Goal: Task Accomplishment & Management: Manage account settings

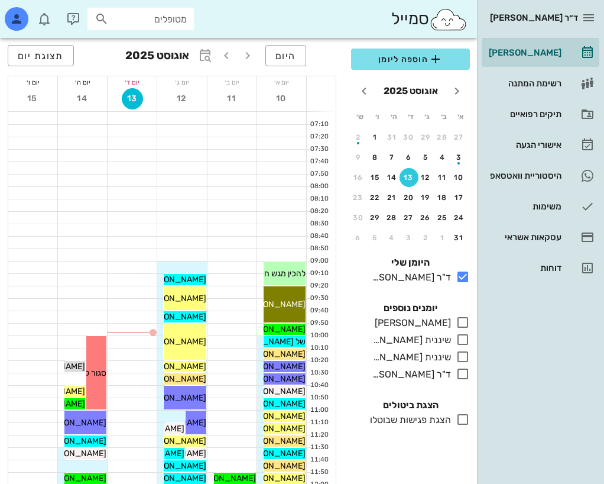
click at [173, 22] on input "מטופלים" at bounding box center [149, 18] width 76 height 15
type input "k"
type input "khvus"
drag, startPoint x: 165, startPoint y: 18, endPoint x: 429, endPoint y: -8, distance: 265.6
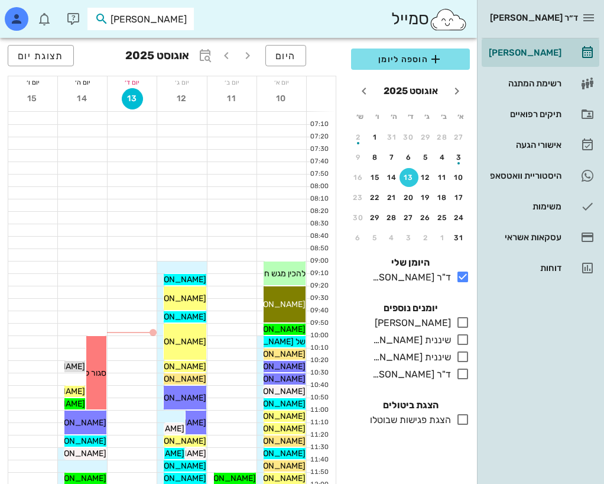
type input "ליהוד"
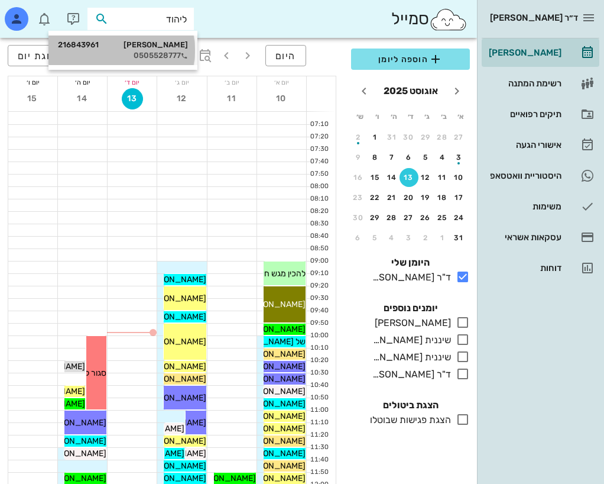
click at [169, 38] on div "[PERSON_NAME] 216843961 0505528777" at bounding box center [123, 50] width 130 height 30
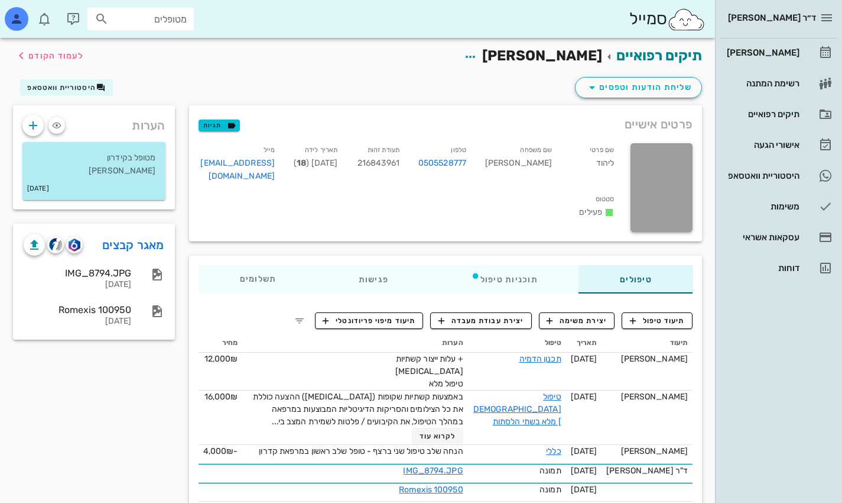
click at [85, 392] on div "הערות מטופל בקידרון [PERSON_NAME] [DATE] מאגר קבצים IMG_8794.JPG [DATE] Romexis…" at bounding box center [94, 368] width 176 height 526
click at [123, 245] on link "מאגר קבצים" at bounding box center [133, 244] width 62 height 19
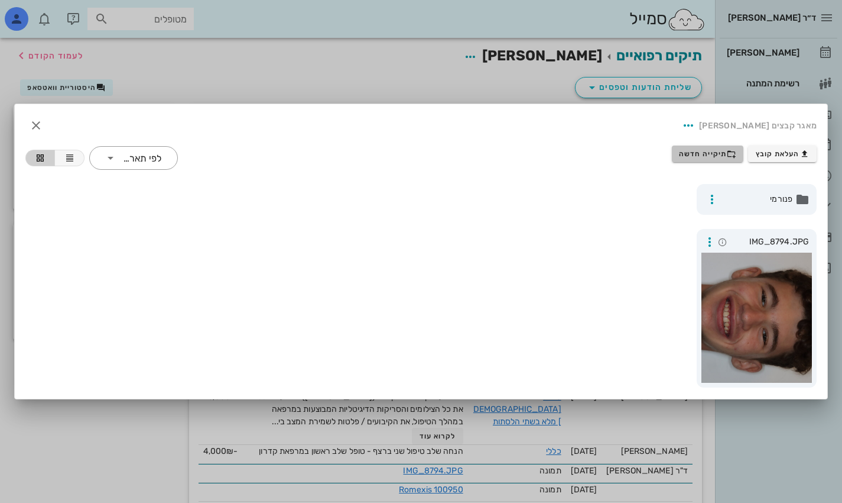
click at [604, 155] on span "תיקייה חדשה" at bounding box center [707, 153] width 57 height 9
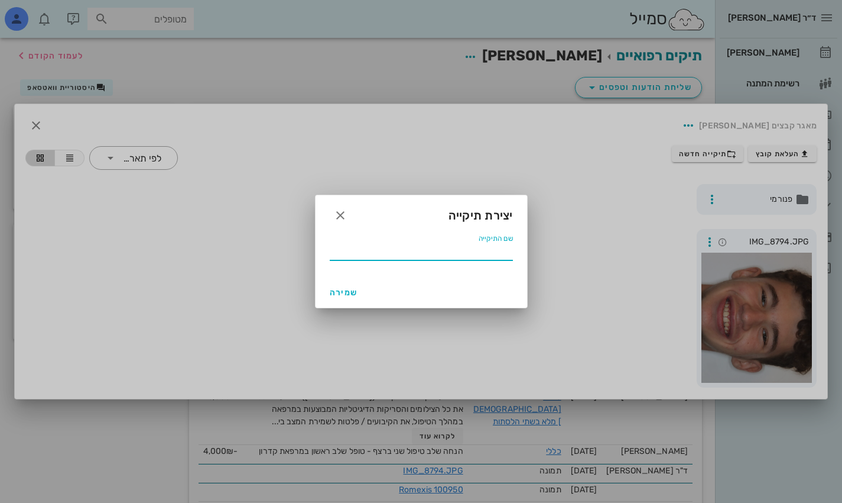
click at [445, 255] on input "שם התיקייה" at bounding box center [421, 250] width 183 height 19
type input "07 2025"
click at [349, 293] on span "שמירה" at bounding box center [344, 292] width 28 height 10
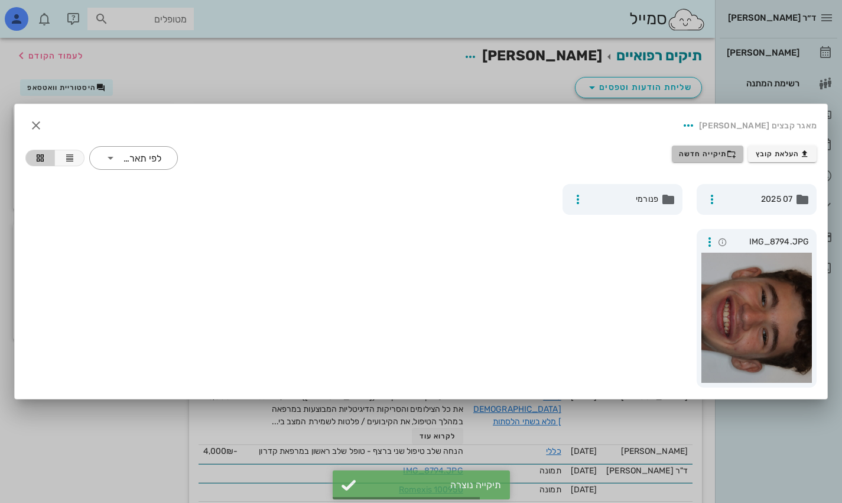
click at [604, 150] on span "תיקייה חדשה" at bounding box center [707, 153] width 57 height 9
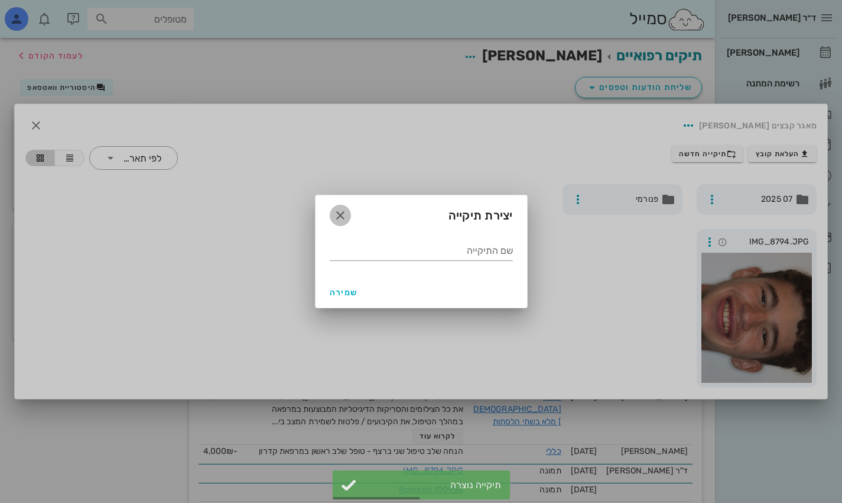
click at [335, 213] on icon "button" at bounding box center [340, 215] width 14 height 14
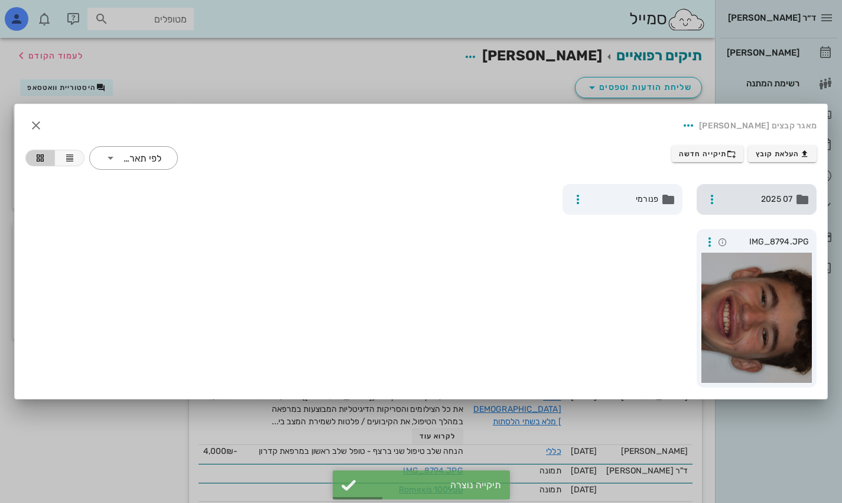
click at [604, 204] on span "07 2025" at bounding box center [758, 199] width 69 height 13
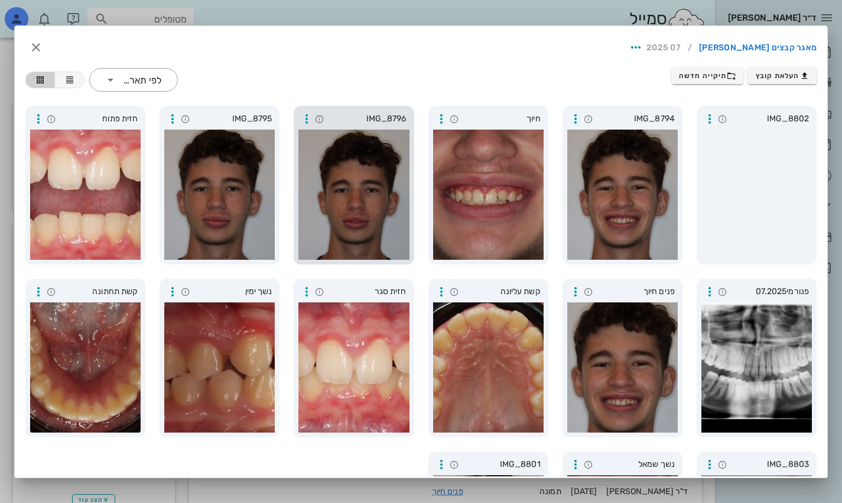
click at [353, 186] on div at bounding box center [354, 194] width 111 height 130
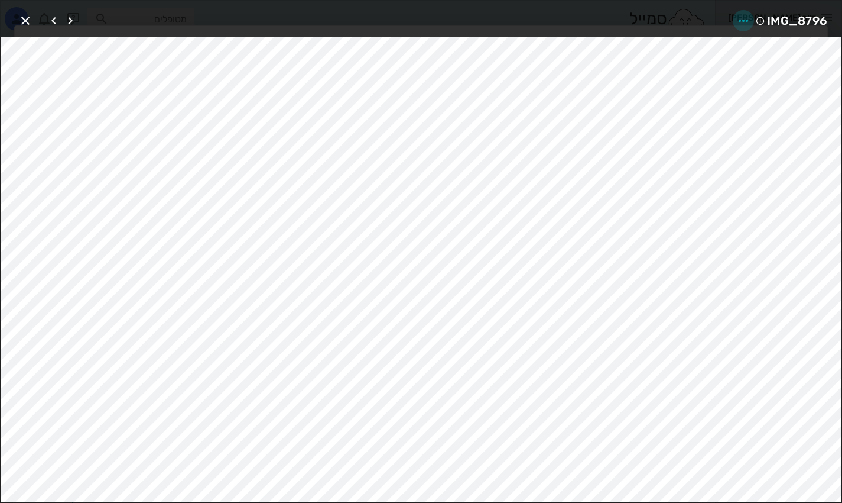
click at [604, 17] on icon "button" at bounding box center [744, 21] width 14 height 14
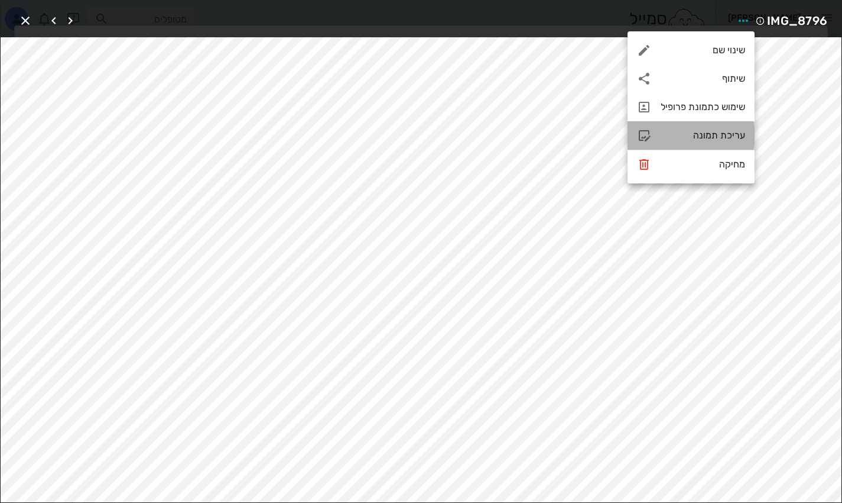
click at [604, 144] on div "עריכת תמונה" at bounding box center [691, 135] width 127 height 28
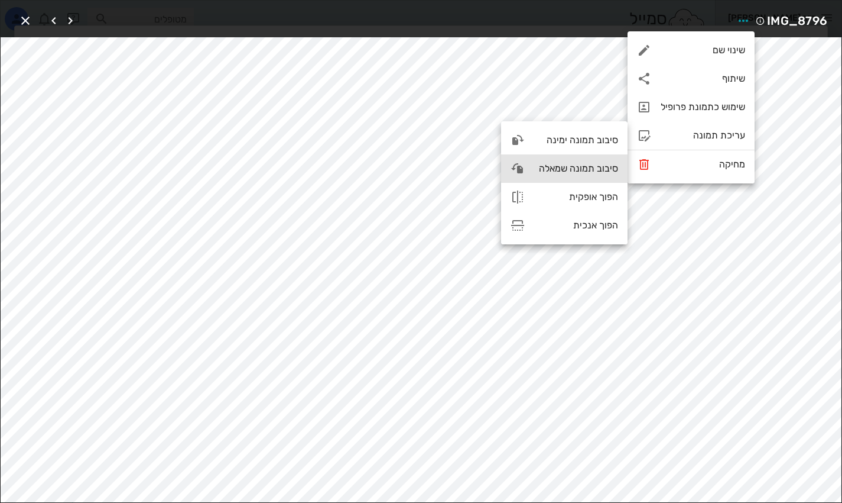
click at [592, 171] on div "סיבוב תמונה שמאלה" at bounding box center [576, 168] width 84 height 11
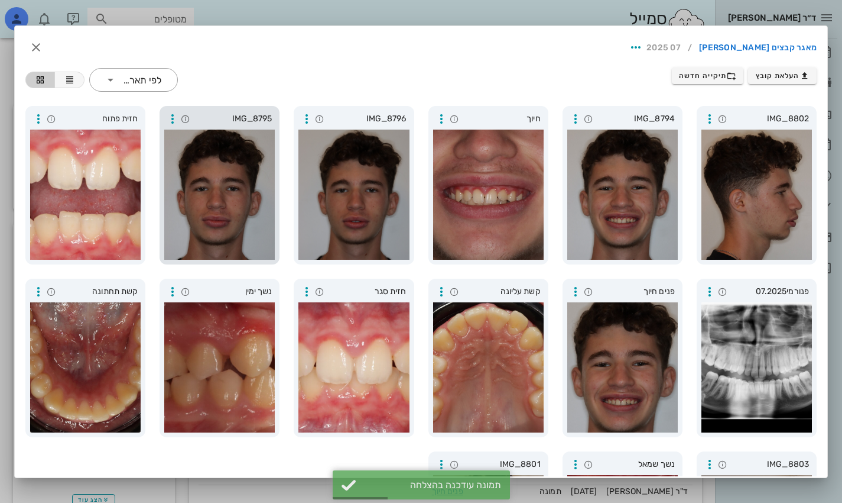
click at [235, 186] on div at bounding box center [219, 194] width 111 height 130
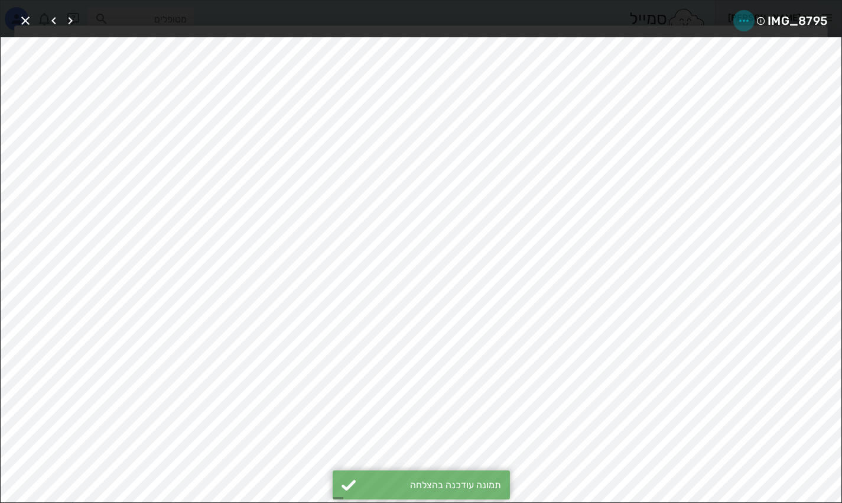
click at [604, 21] on icon "button" at bounding box center [744, 21] width 14 height 14
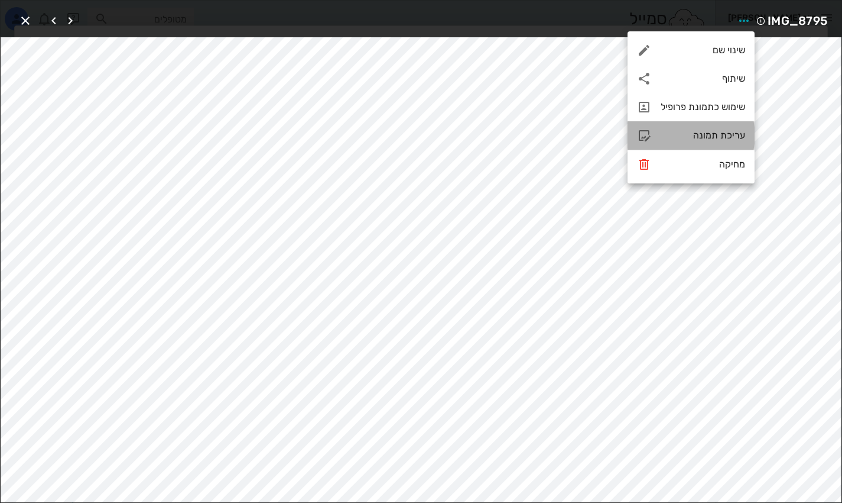
click at [604, 134] on div "עריכת תמונה" at bounding box center [703, 134] width 85 height 11
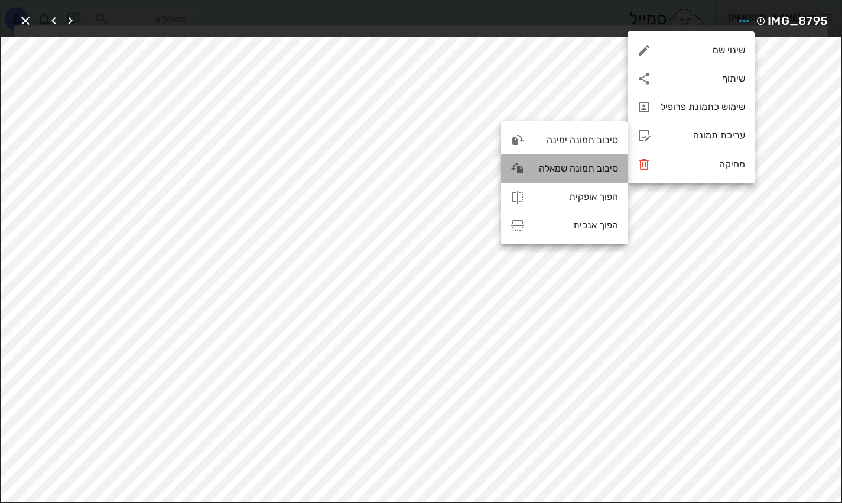
click at [579, 168] on div "סיבוב תמונה שמאלה" at bounding box center [576, 168] width 84 height 11
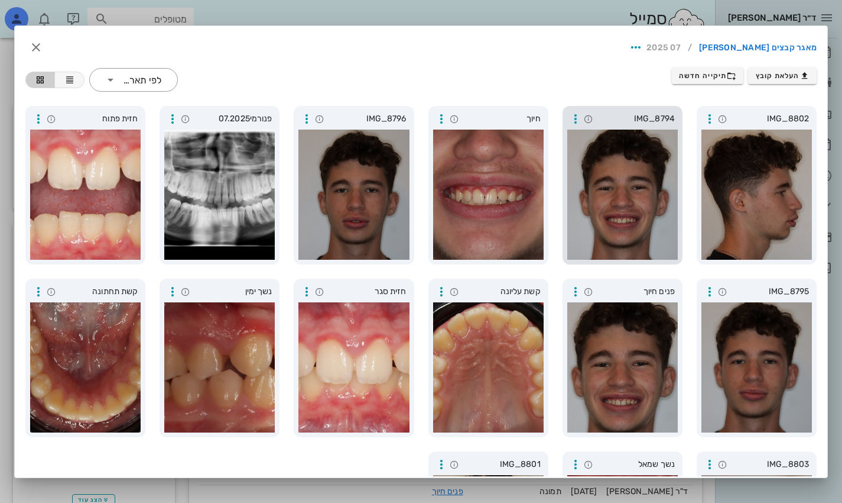
click at [604, 197] on div at bounding box center [623, 194] width 111 height 130
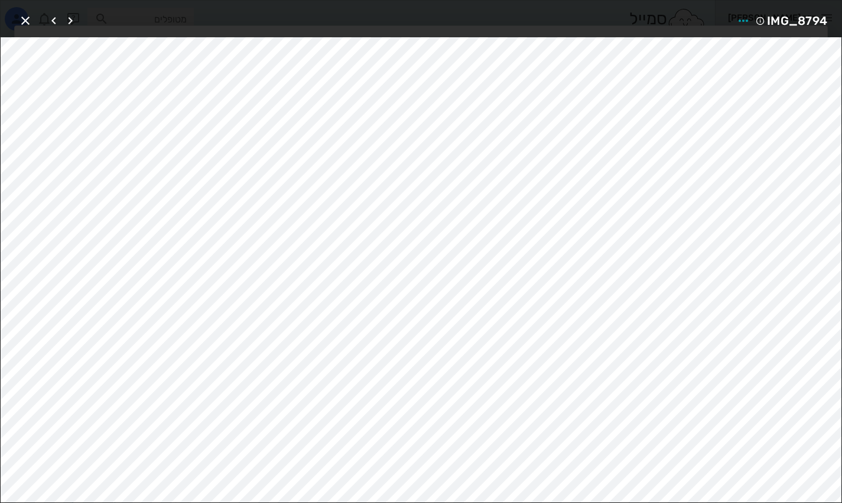
click at [604, 197] on div at bounding box center [421, 251] width 842 height 503
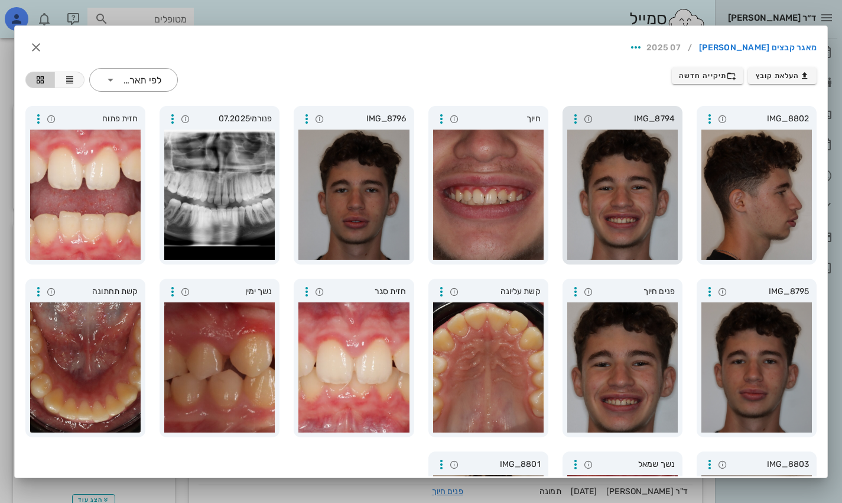
click at [604, 197] on div at bounding box center [623, 194] width 111 height 130
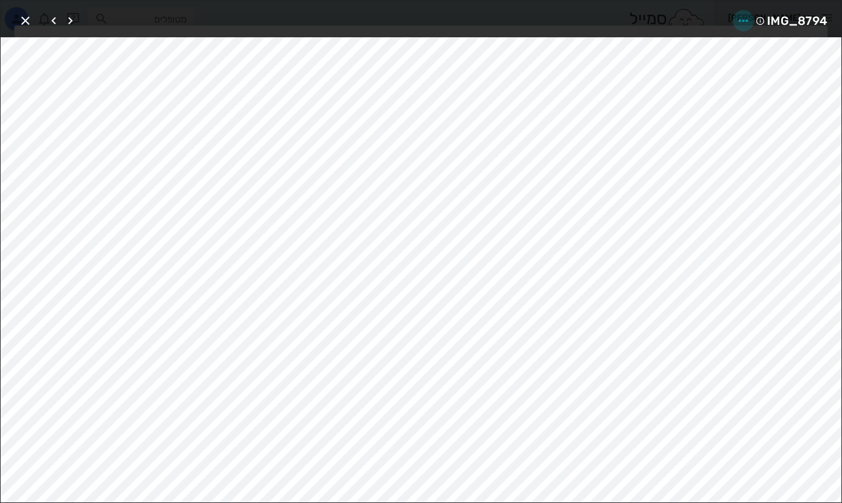
click at [604, 15] on icon "button" at bounding box center [744, 21] width 14 height 14
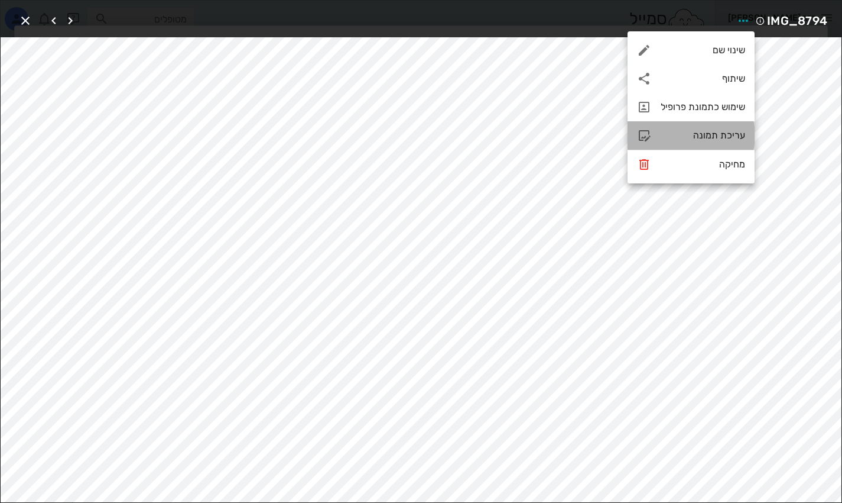
click at [604, 138] on div "עריכת תמונה" at bounding box center [703, 134] width 85 height 11
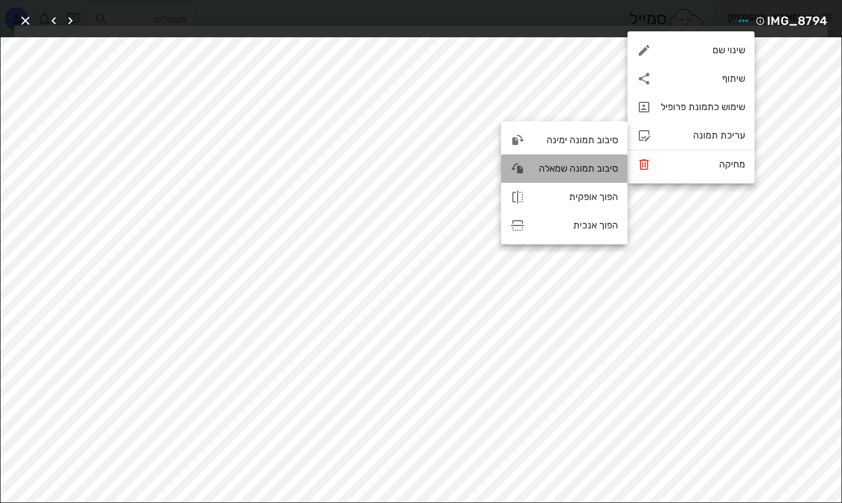
click at [596, 169] on div "סיבוב תמונה שמאלה" at bounding box center [576, 168] width 84 height 11
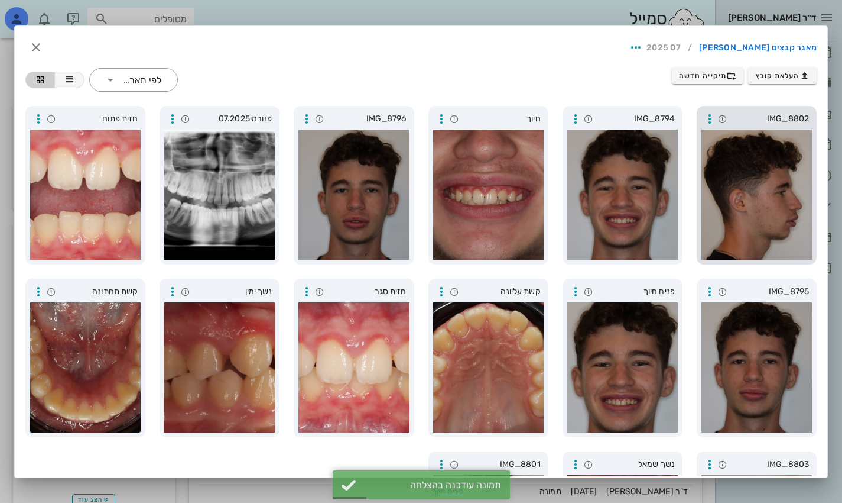
click at [604, 173] on div at bounding box center [757, 194] width 111 height 130
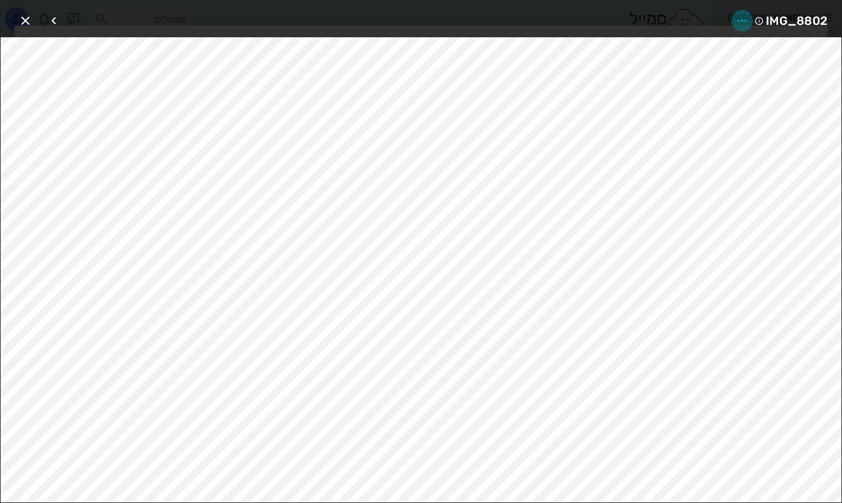
click at [604, 20] on icon "button" at bounding box center [742, 21] width 14 height 14
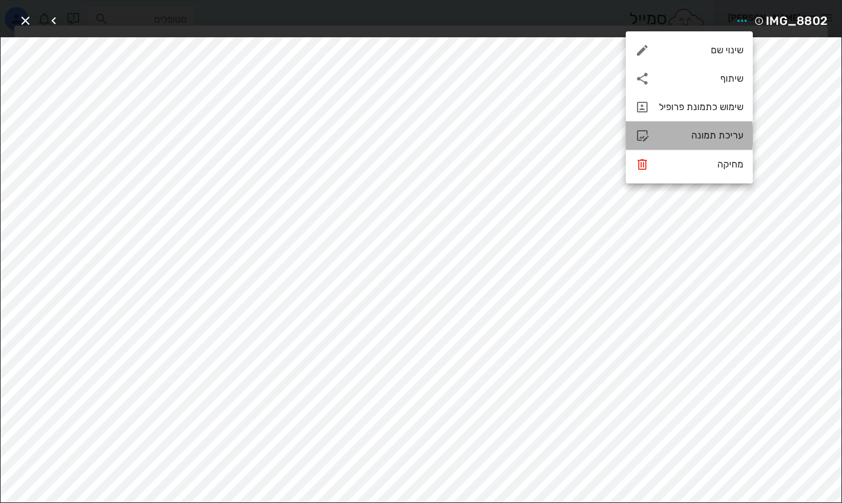
click at [604, 132] on div "עריכת תמונה" at bounding box center [701, 134] width 85 height 11
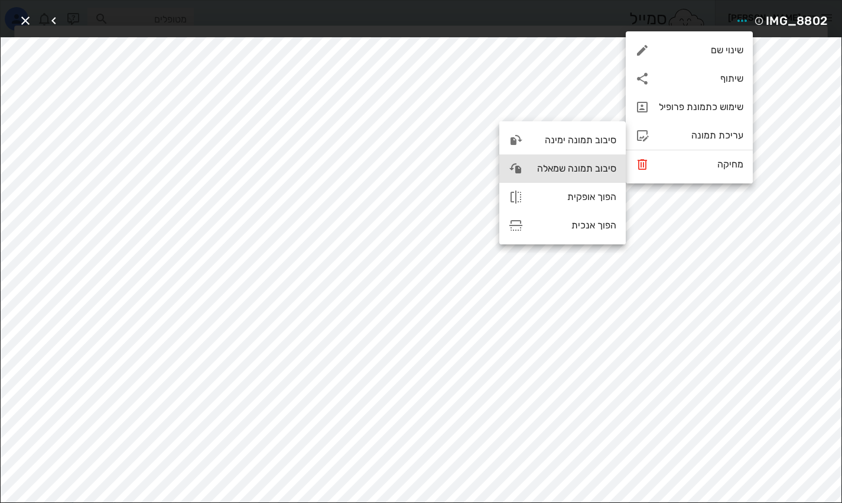
click at [584, 165] on div "סיבוב תמונה שמאלה" at bounding box center [575, 168] width 84 height 11
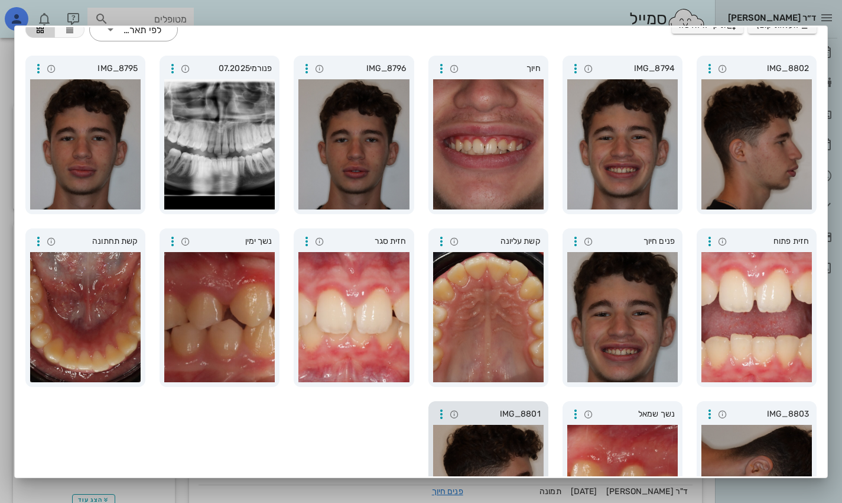
scroll to position [143, 0]
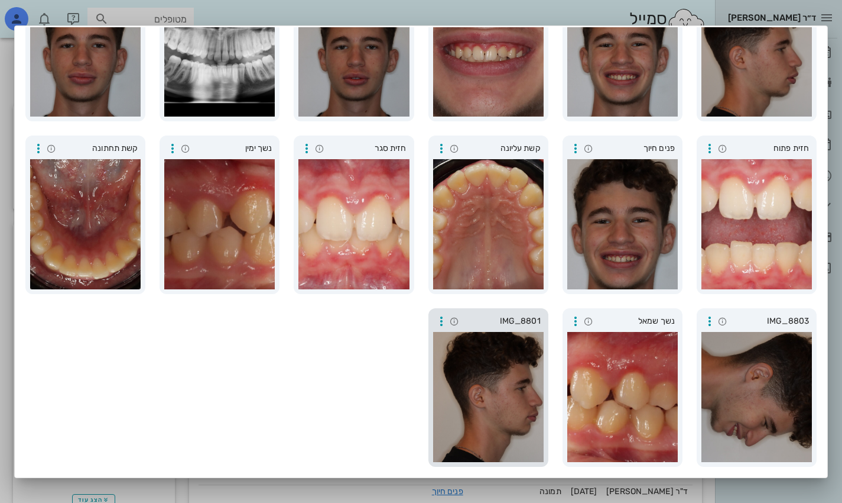
click at [507, 384] on div at bounding box center [488, 397] width 111 height 130
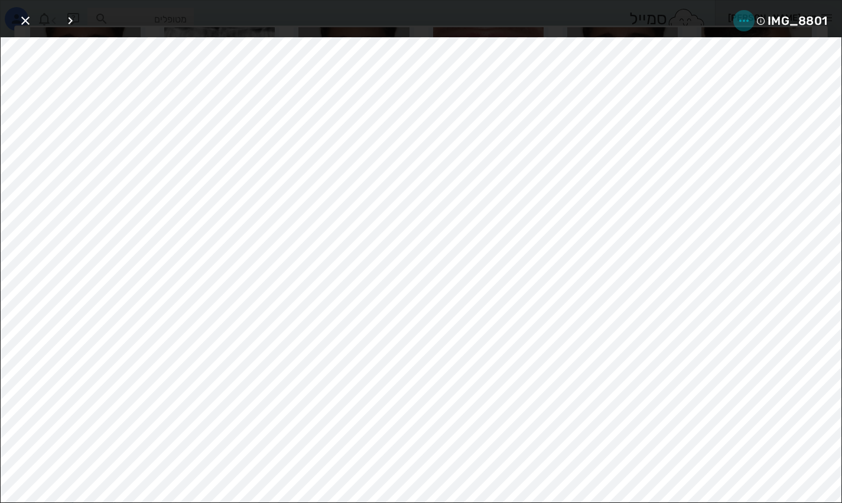
click at [604, 11] on button "button" at bounding box center [744, 20] width 21 height 21
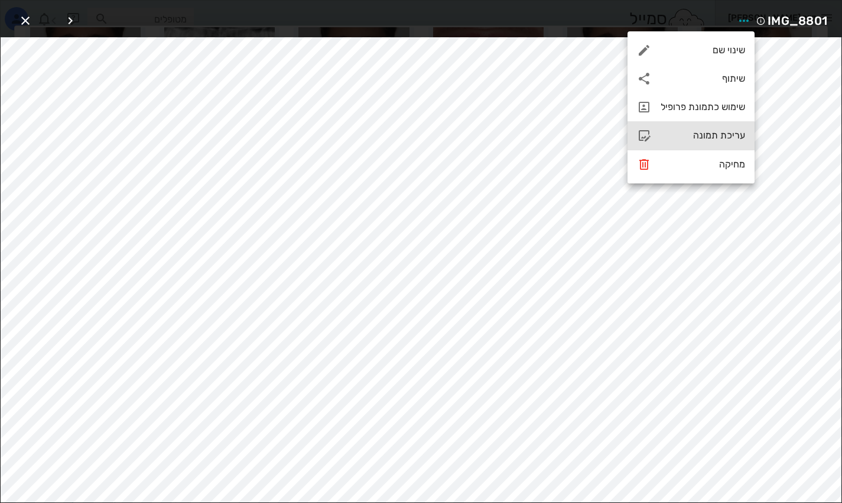
click at [604, 132] on div "עריכת תמונה" at bounding box center [703, 134] width 85 height 11
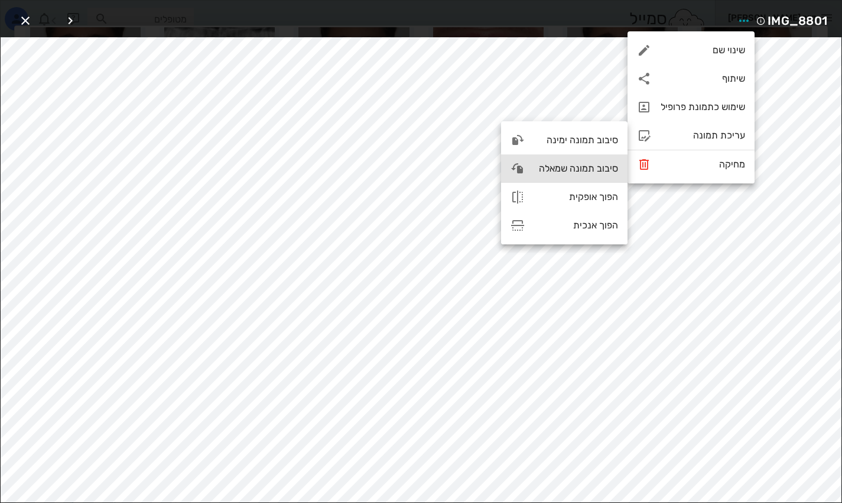
click at [578, 167] on div "סיבוב תמונה שמאלה" at bounding box center [576, 168] width 84 height 11
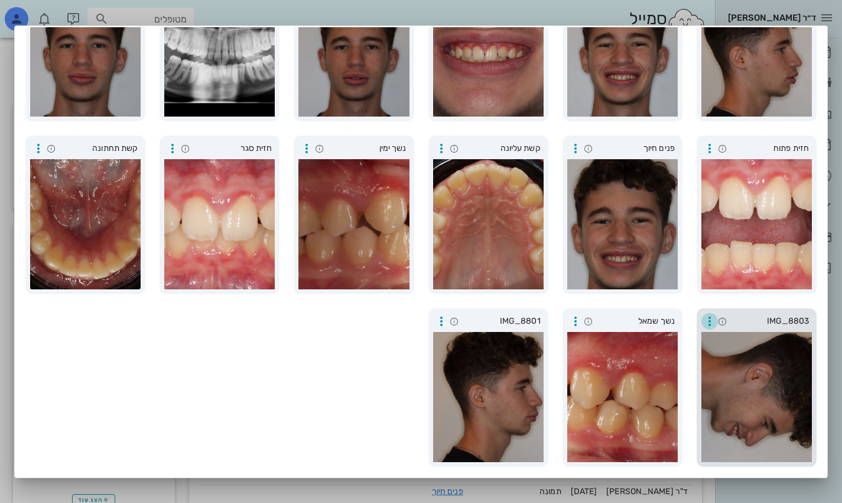
click at [604, 315] on icon "button" at bounding box center [710, 321] width 14 height 14
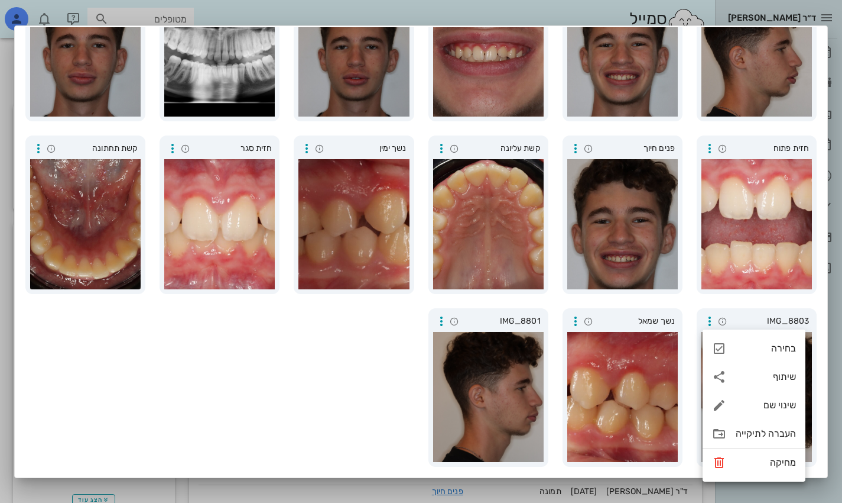
drag, startPoint x: 264, startPoint y: 391, endPoint x: 420, endPoint y: 393, distance: 156.1
click at [270, 392] on div "IMG_8802 IMG_8794 חיוך IMG_8796 פנורמי07.2025 IMG_8795 חזית פתוח פנים חיוך קשת …" at bounding box center [421, 215] width 806 height 518
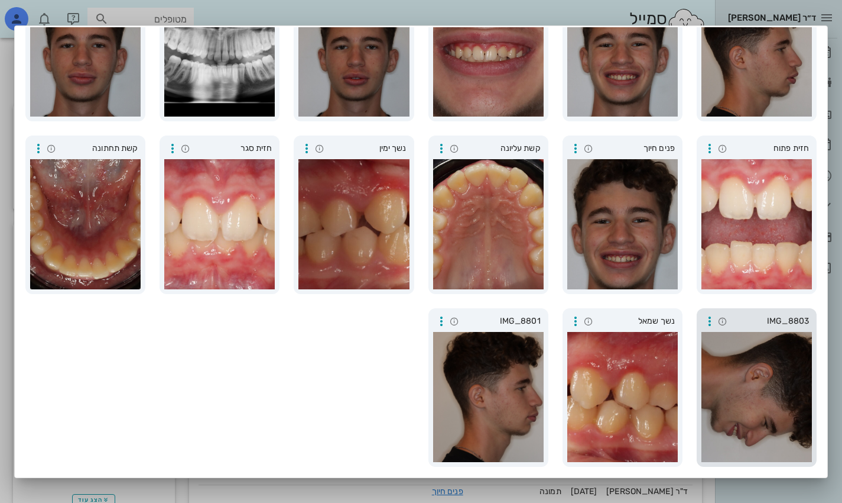
click at [604, 383] on div at bounding box center [757, 397] width 111 height 130
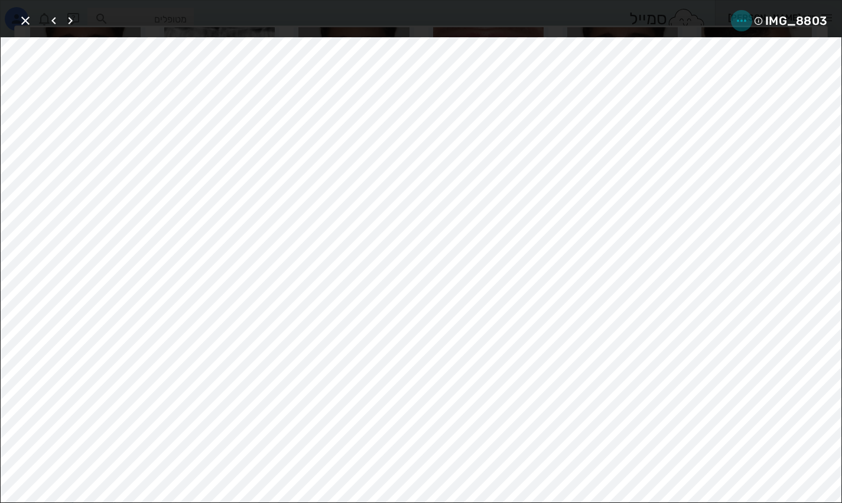
click at [604, 25] on icon "button" at bounding box center [742, 21] width 14 height 14
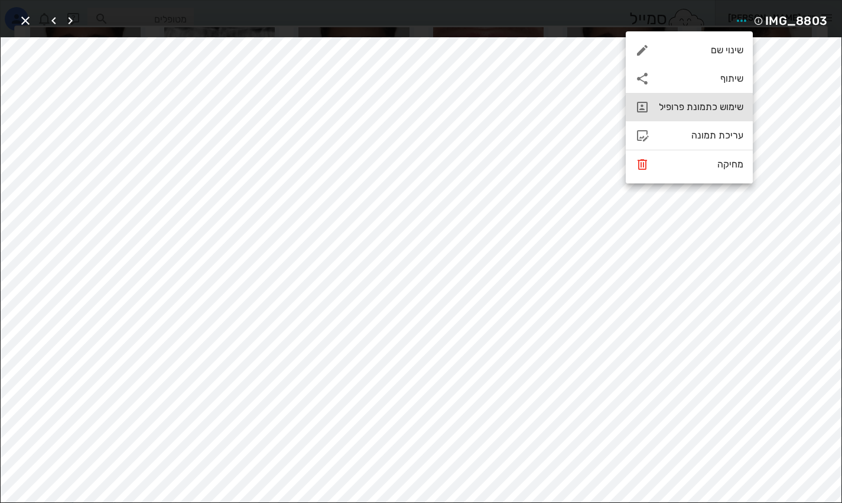
click at [604, 110] on div "שימוש כתמונת פרופיל" at bounding box center [701, 106] width 85 height 11
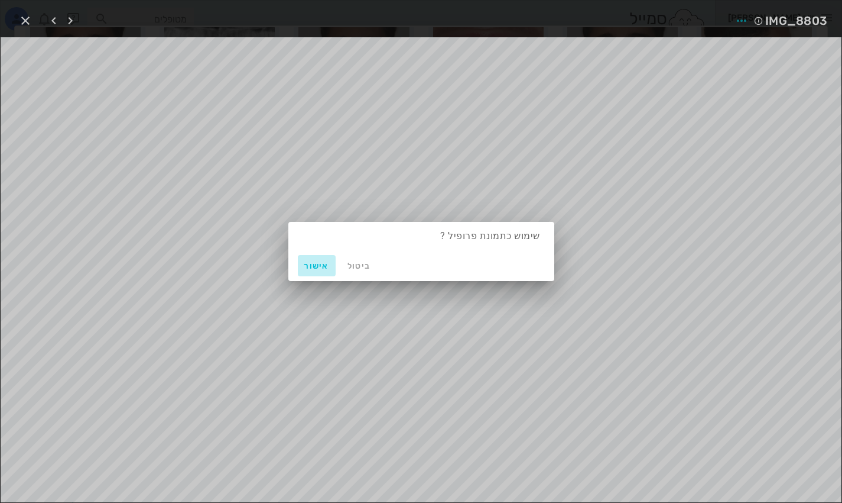
click at [312, 267] on span "אישור" at bounding box center [317, 266] width 28 height 10
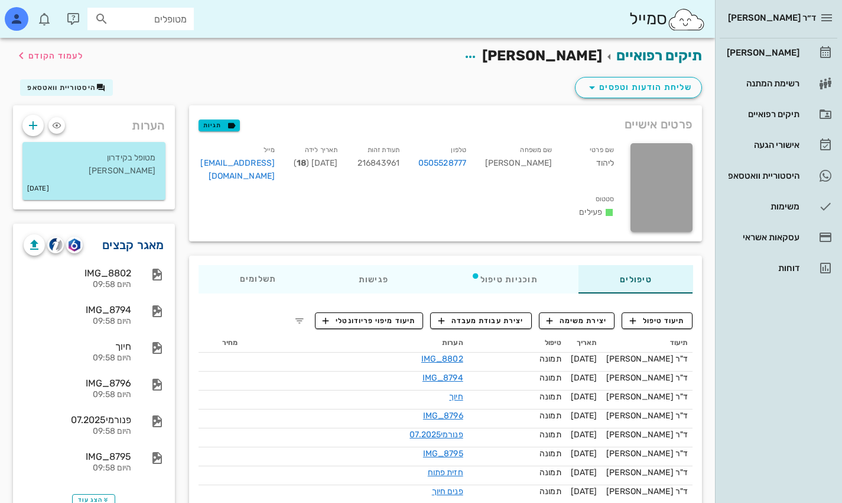
click at [145, 242] on link "מאגר קבצים" at bounding box center [133, 244] width 62 height 19
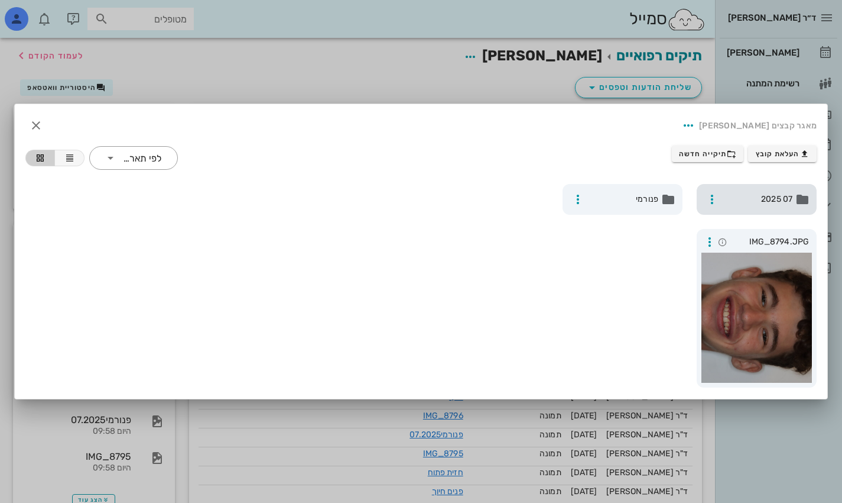
click at [604, 196] on span "07 2025" at bounding box center [758, 199] width 69 height 13
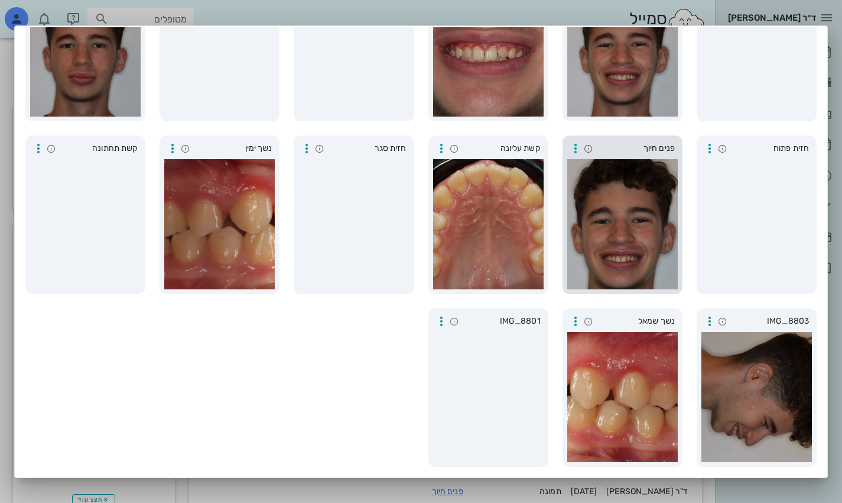
click at [604, 212] on div at bounding box center [623, 224] width 111 height 130
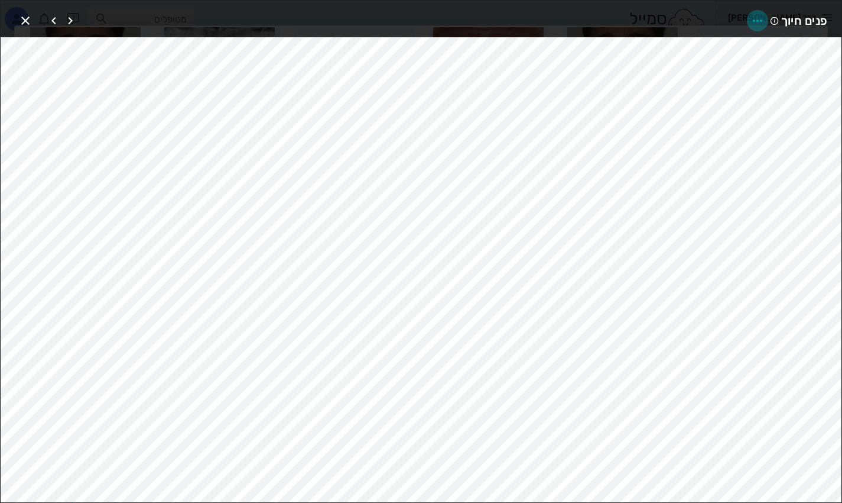
click at [604, 15] on icon "button" at bounding box center [758, 21] width 14 height 14
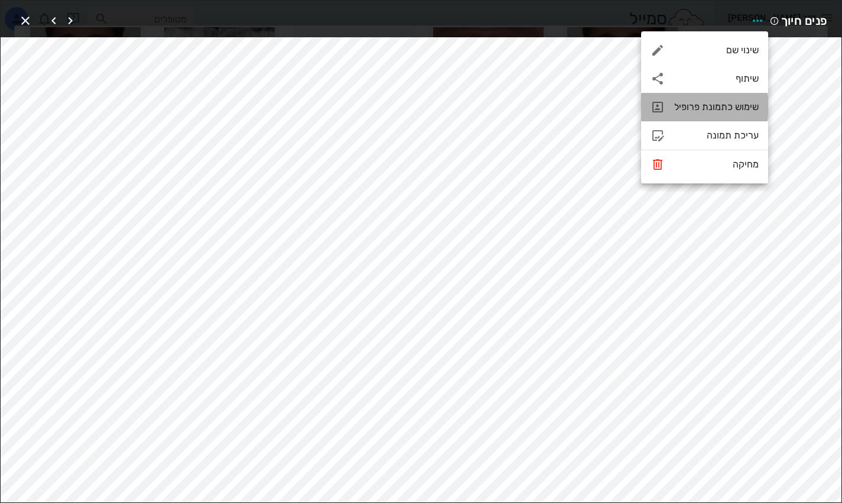
click at [604, 103] on div "שימוש כתמונת פרופיל" at bounding box center [717, 106] width 85 height 11
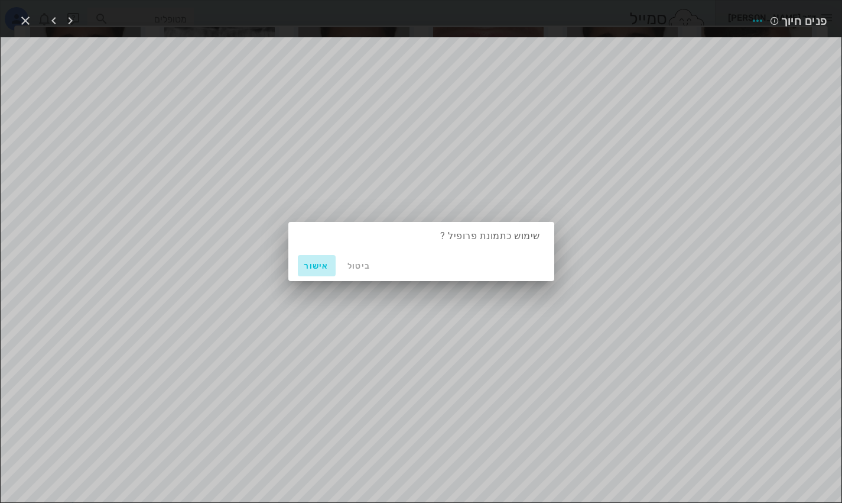
click at [309, 262] on span "אישור" at bounding box center [317, 266] width 28 height 10
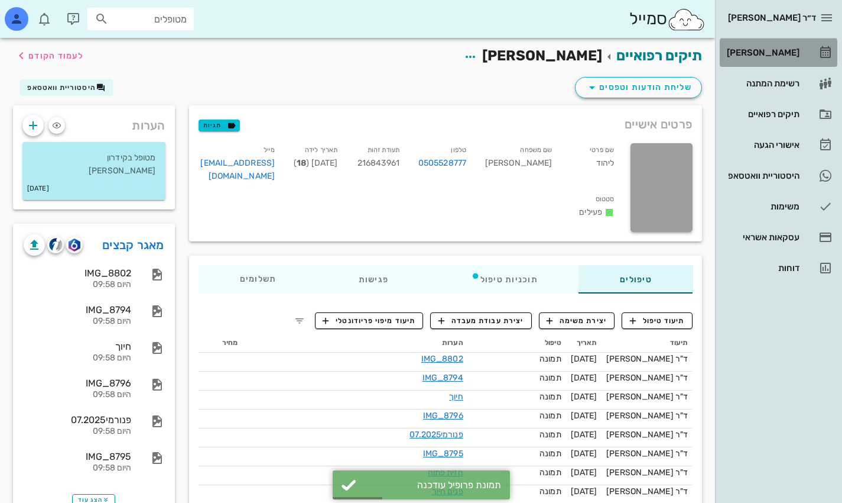
click at [604, 44] on div "[PERSON_NAME]" at bounding box center [762, 52] width 75 height 19
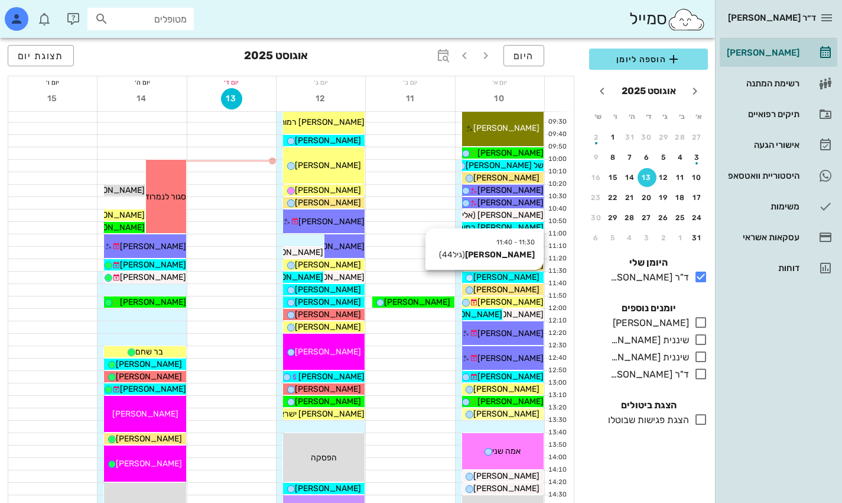
scroll to position [177, 0]
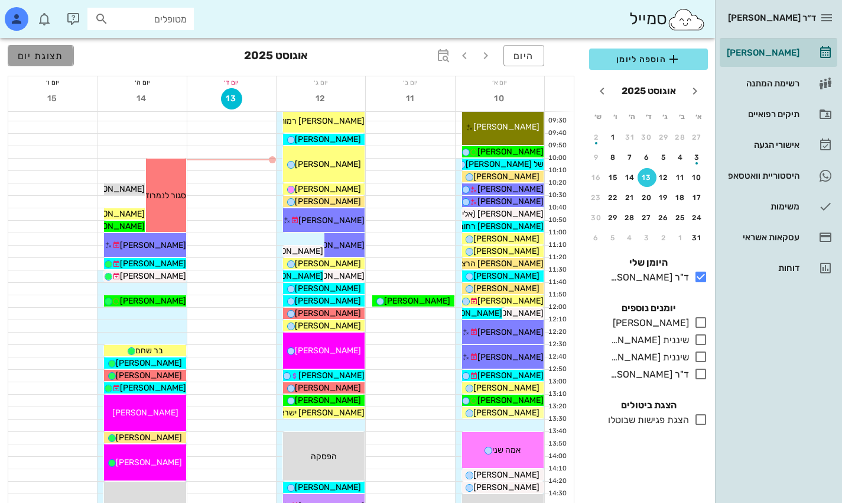
click at [52, 54] on span "תצוגת יום" at bounding box center [41, 55] width 46 height 11
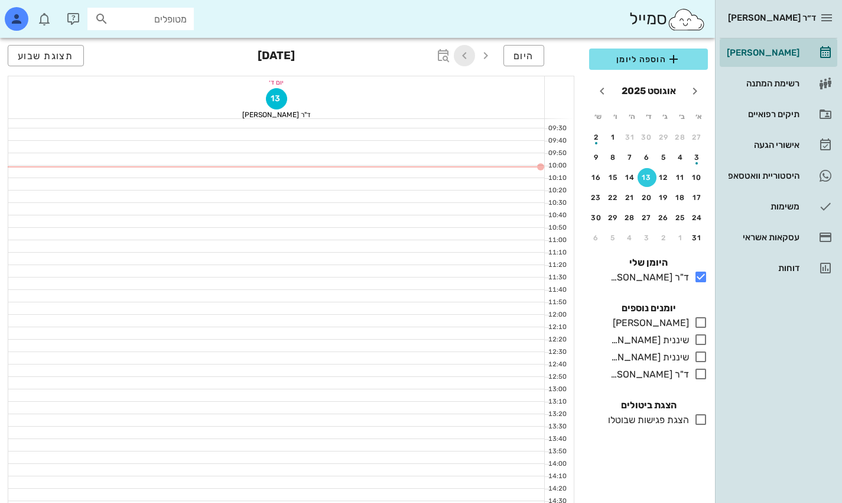
click at [462, 54] on icon "button" at bounding box center [465, 55] width 14 height 14
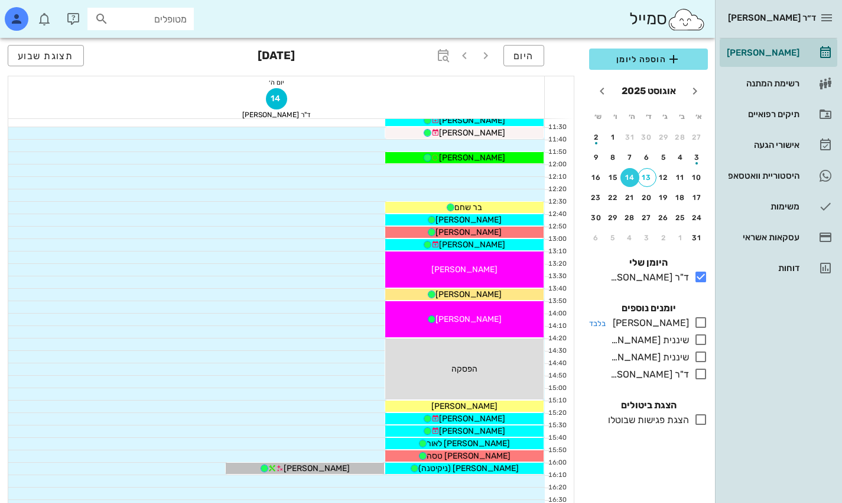
scroll to position [296, 0]
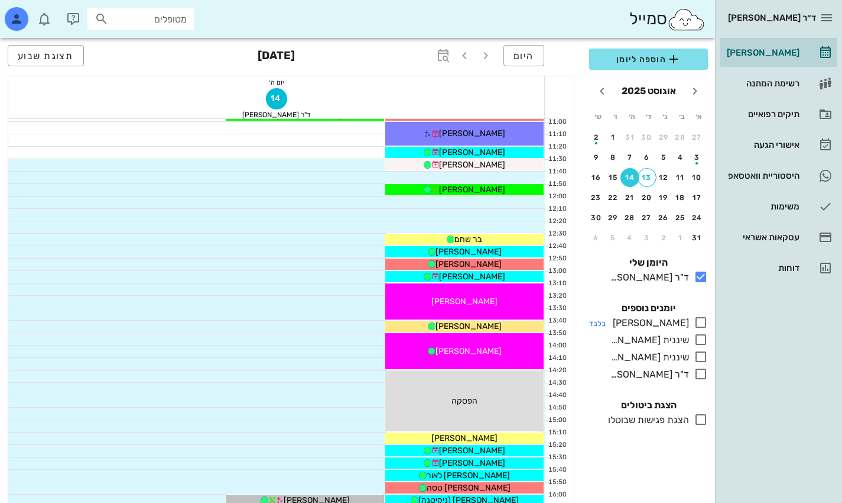
click at [604, 323] on icon at bounding box center [701, 322] width 14 height 14
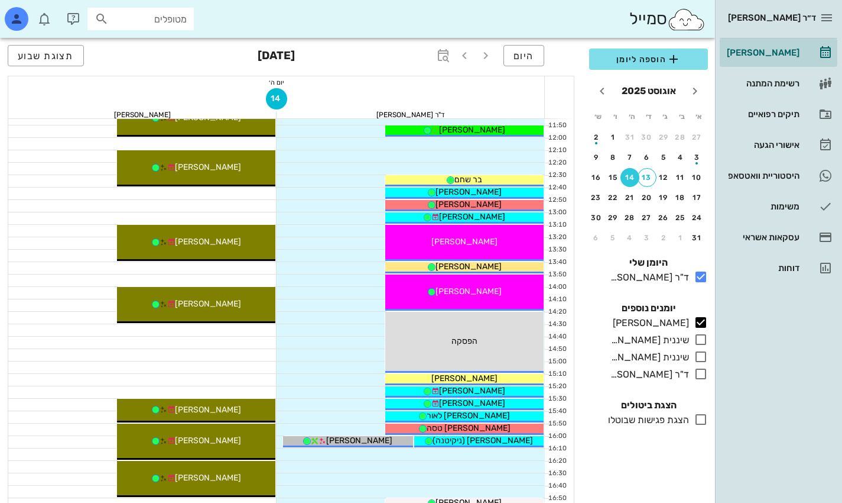
scroll to position [355, 0]
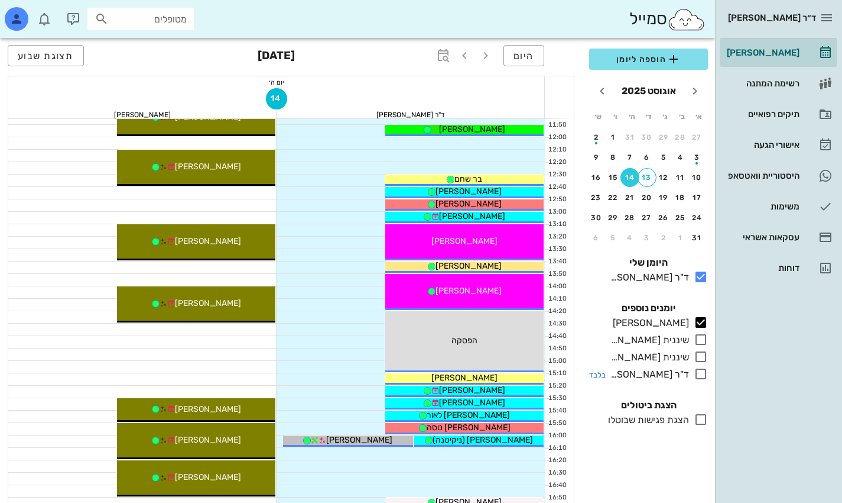
click at [604, 375] on icon at bounding box center [701, 374] width 14 height 14
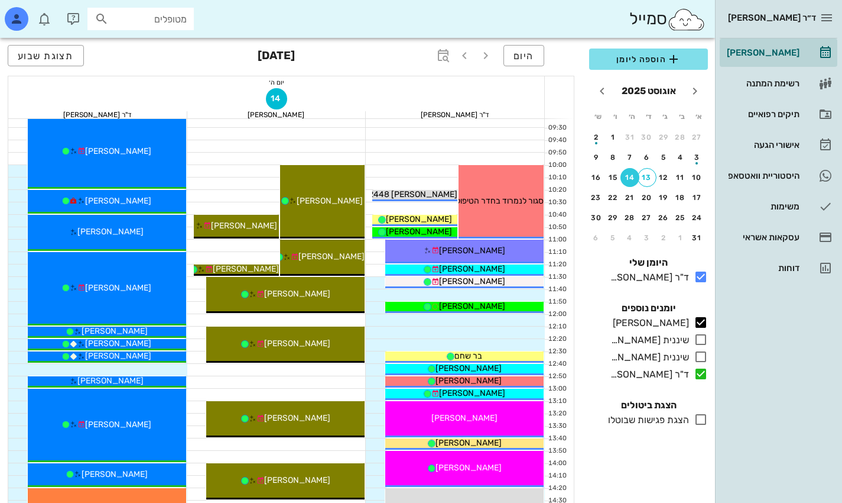
scroll to position [177, 0]
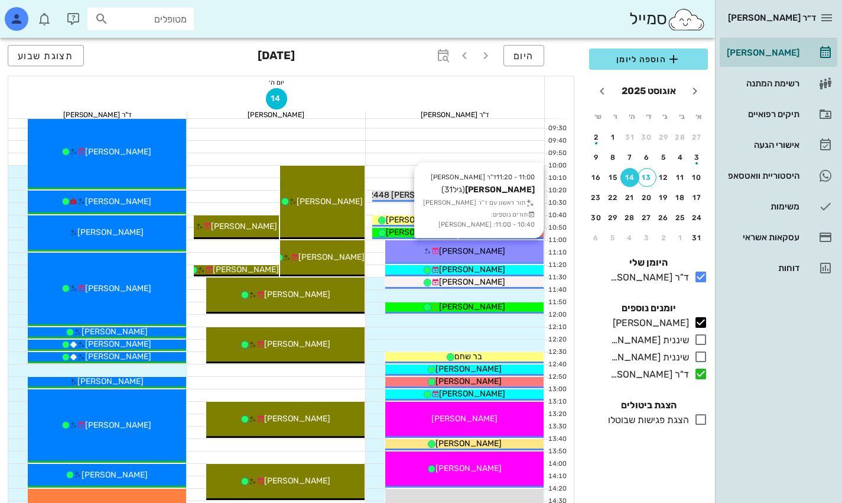
click at [507, 243] on div "11:00 - 11:20 ד"ר [PERSON_NAME] [PERSON_NAME] (גיל 31 ) תור ראשון עם ד"ר [PERSO…" at bounding box center [464, 252] width 158 height 24
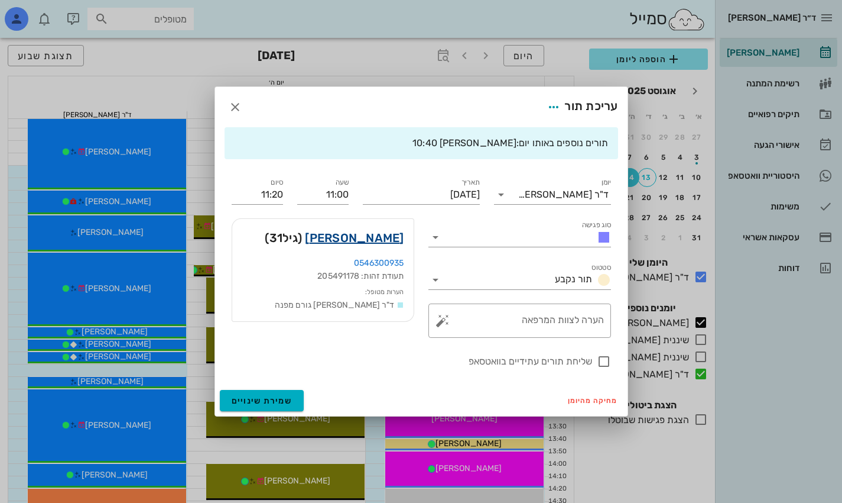
click at [378, 238] on link "[PERSON_NAME]" at bounding box center [354, 237] width 99 height 19
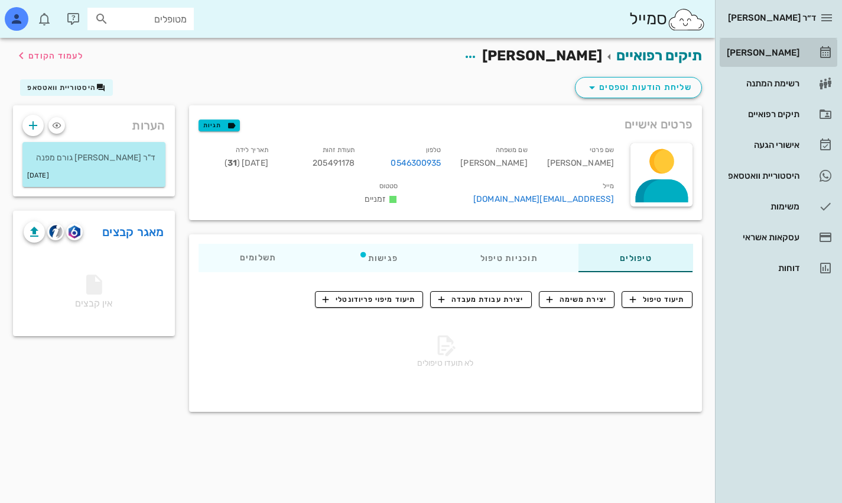
click at [604, 54] on div "[PERSON_NAME]" at bounding box center [762, 52] width 75 height 9
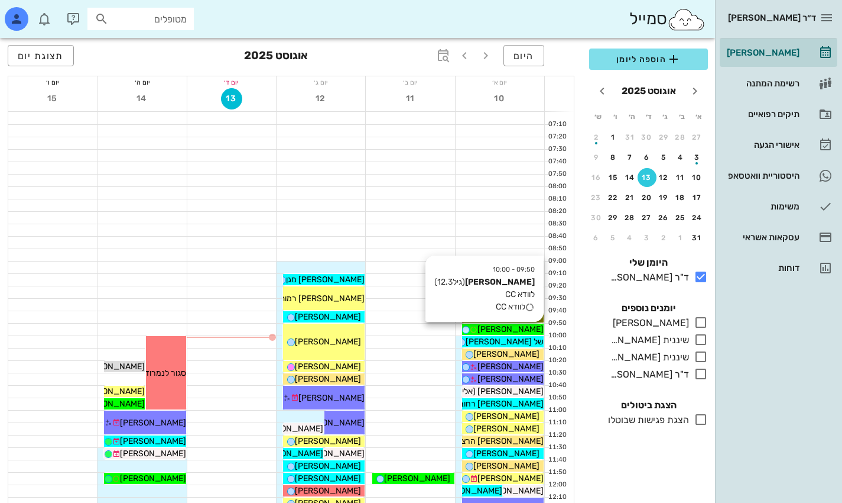
click at [528, 327] on span "[PERSON_NAME]" at bounding box center [511, 329] width 66 height 10
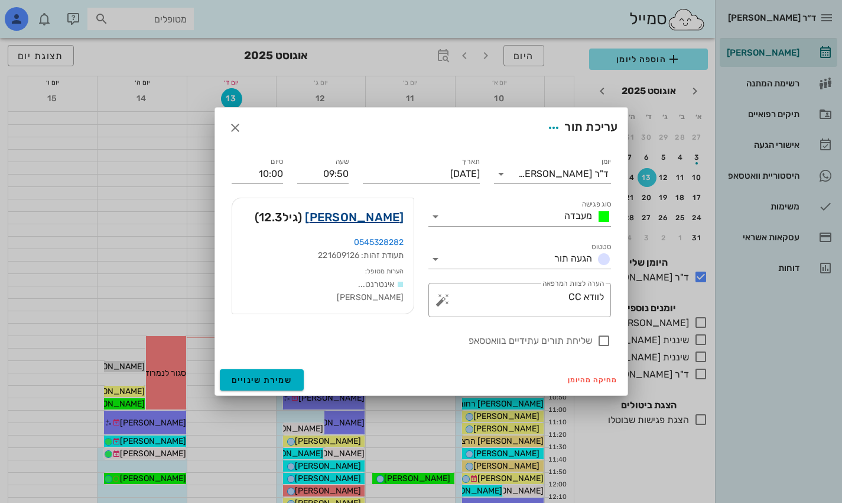
click at [368, 214] on link "[PERSON_NAME]" at bounding box center [354, 217] width 99 height 19
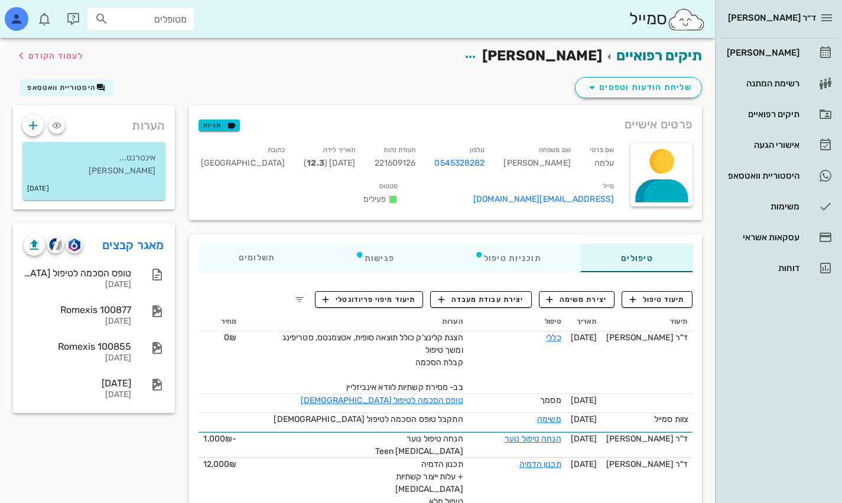
click at [114, 444] on div "הערות אינטרנט... [PERSON_NAME] [DATE] מאגר קבצים טופס הסכמה לטיפול [DEMOGRAPHIC…" at bounding box center [94, 448] width 176 height 686
click at [126, 247] on link "מאגר קבצים" at bounding box center [133, 244] width 62 height 19
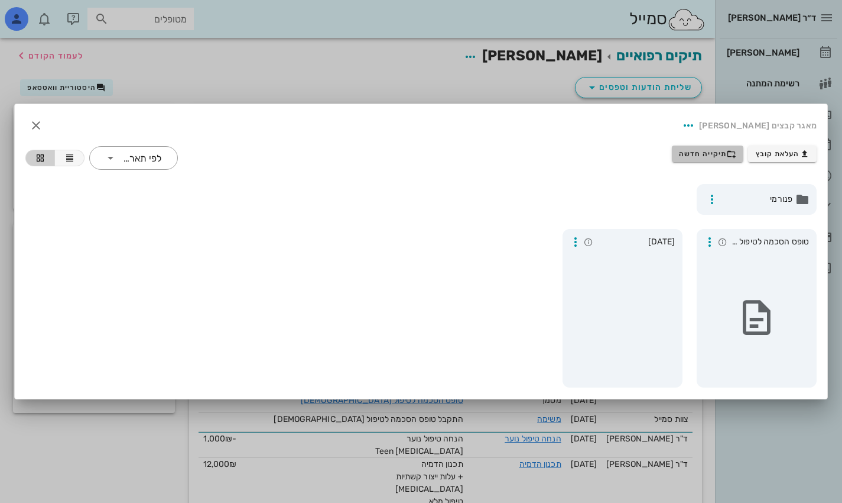
click at [604, 154] on span "תיקייה חדשה" at bounding box center [707, 153] width 57 height 9
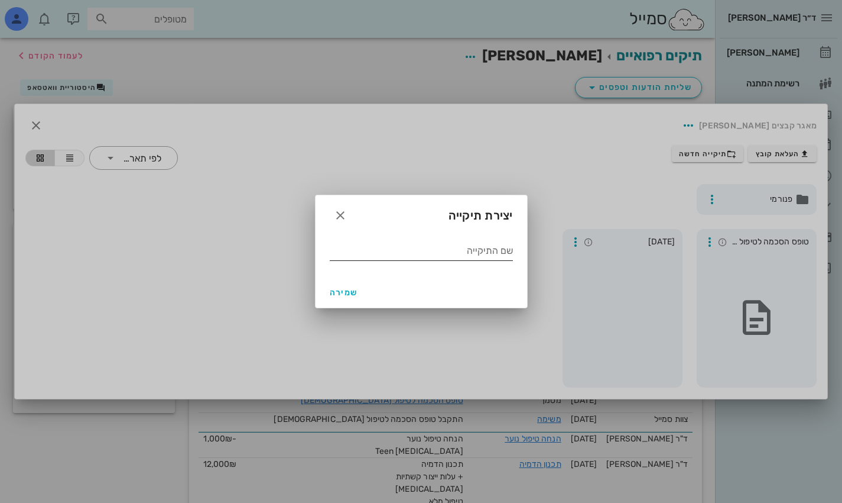
click at [458, 247] on input "שם התיקייה" at bounding box center [421, 250] width 183 height 19
type input "07 2025"
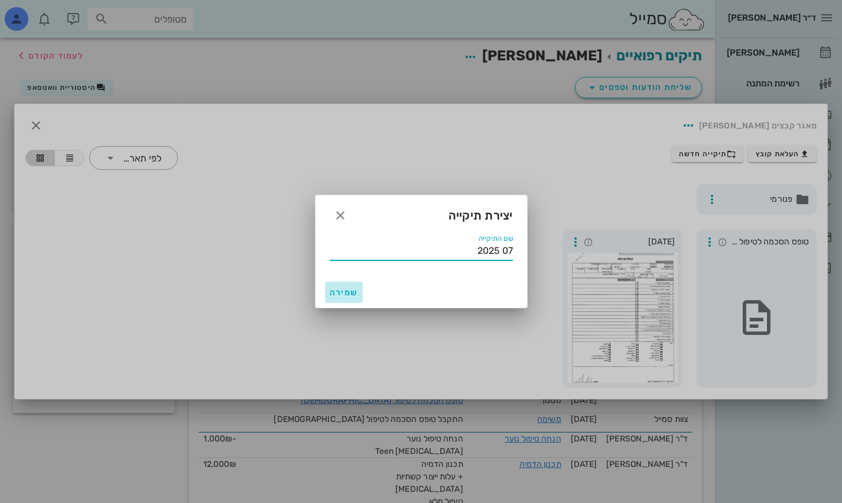
click at [344, 290] on span "שמירה" at bounding box center [344, 292] width 28 height 10
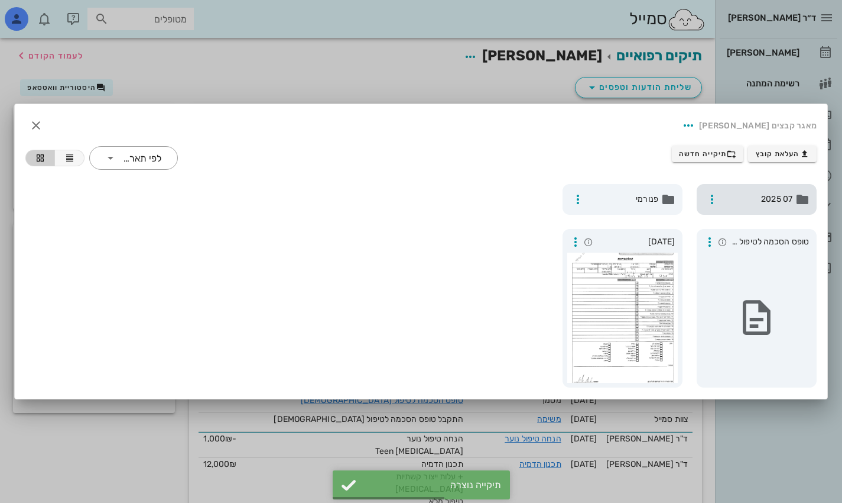
click at [604, 202] on span "07 2025" at bounding box center [758, 199] width 69 height 13
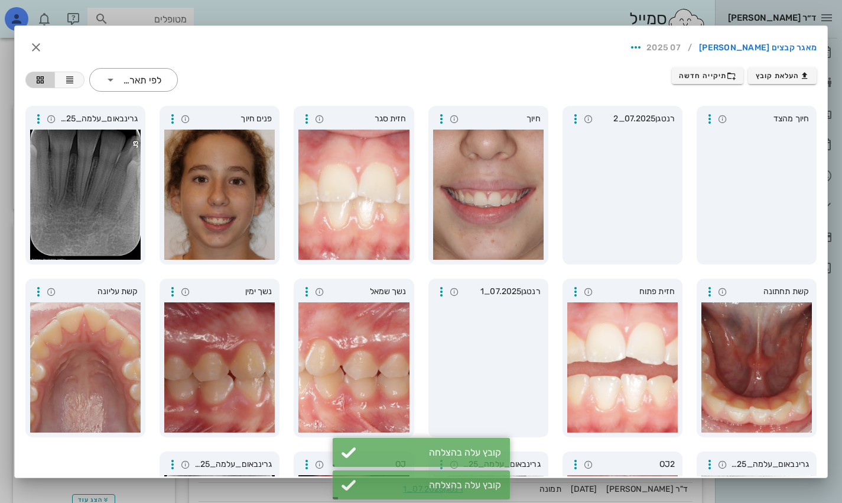
click at [481, 0] on div at bounding box center [421, 251] width 842 height 503
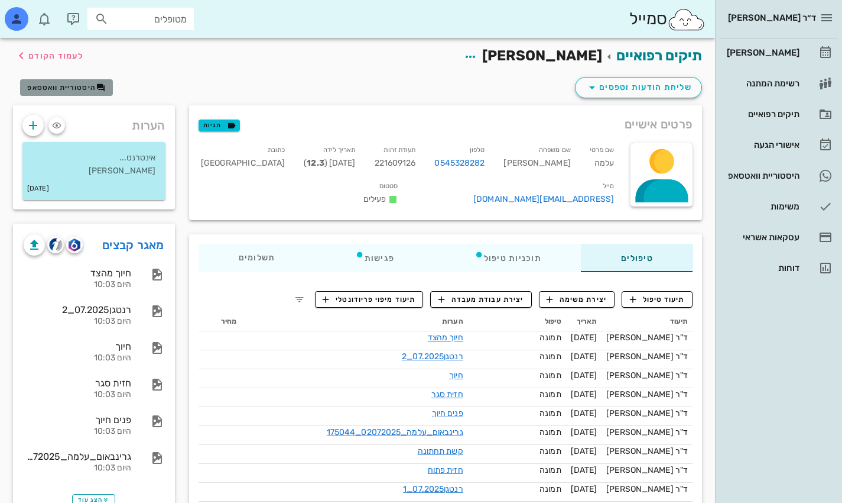
click at [65, 86] on span "היסטוריית וואטסאפ" at bounding box center [61, 87] width 69 height 8
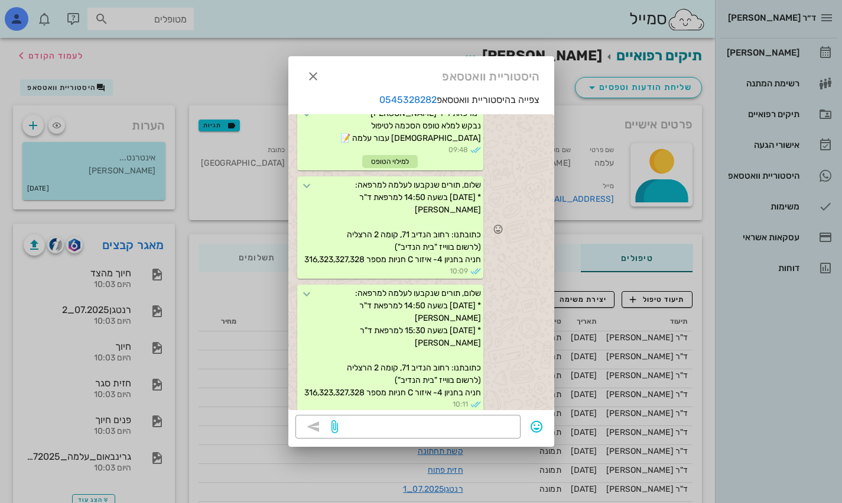
scroll to position [407, 0]
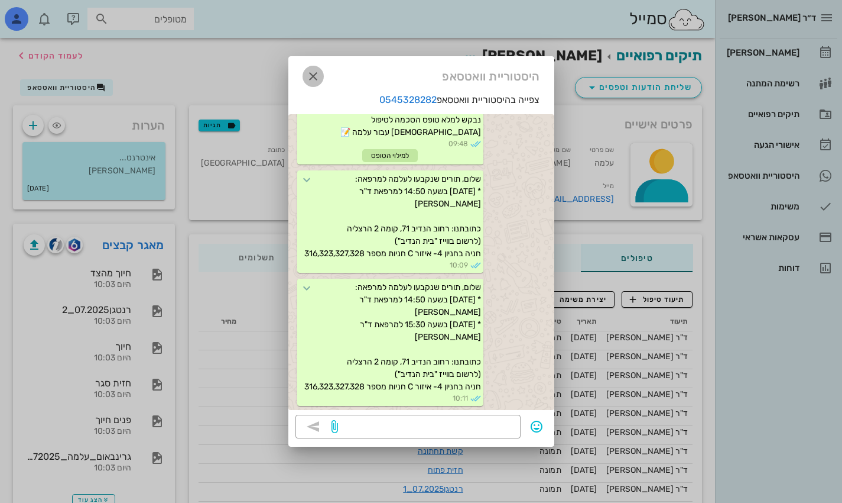
click at [316, 73] on icon "button" at bounding box center [313, 76] width 14 height 14
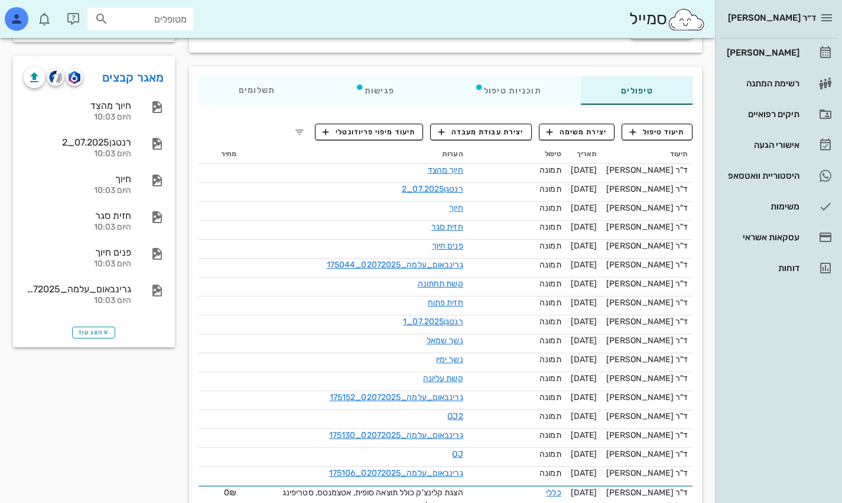
scroll to position [177, 0]
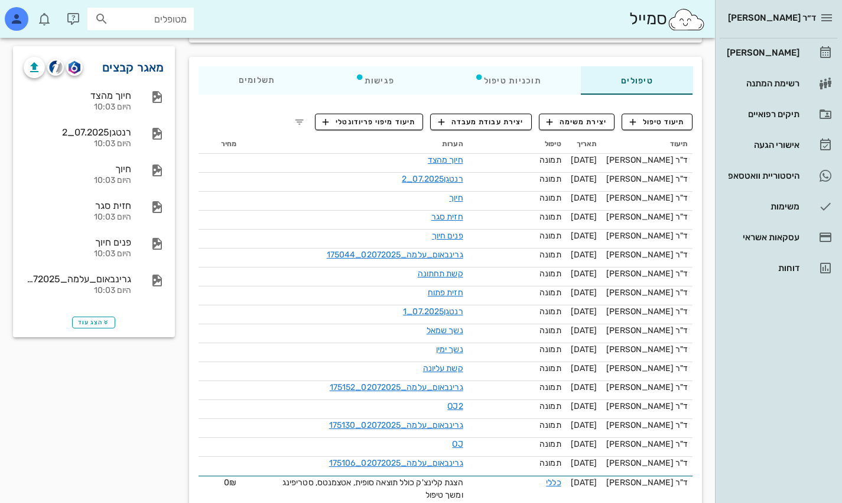
click at [150, 60] on link "מאגר קבצים" at bounding box center [133, 67] width 62 height 19
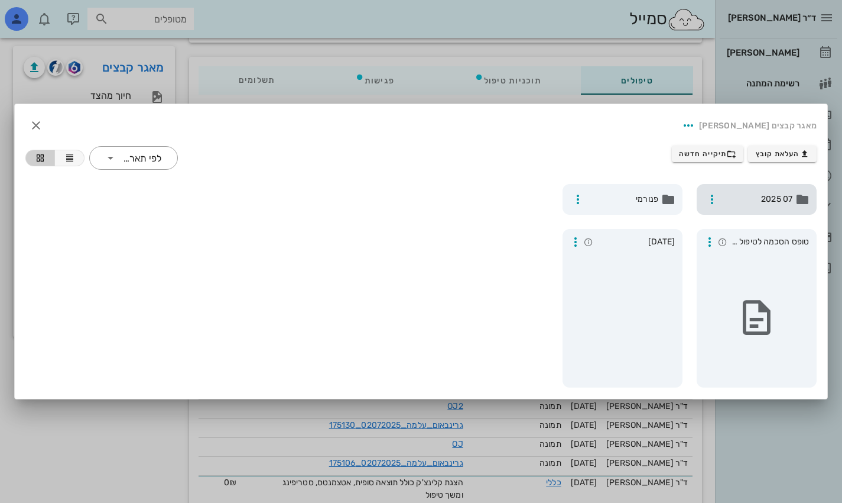
click at [604, 207] on div "07 2025" at bounding box center [757, 199] width 120 height 31
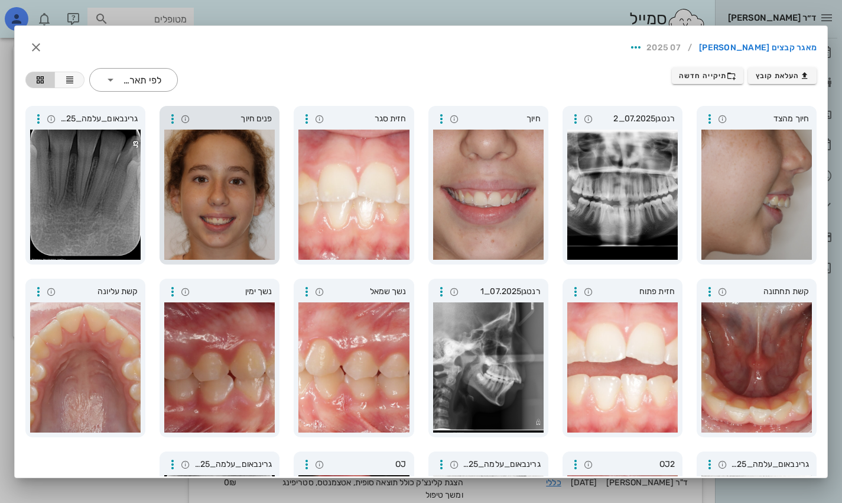
click at [199, 149] on div at bounding box center [219, 194] width 111 height 130
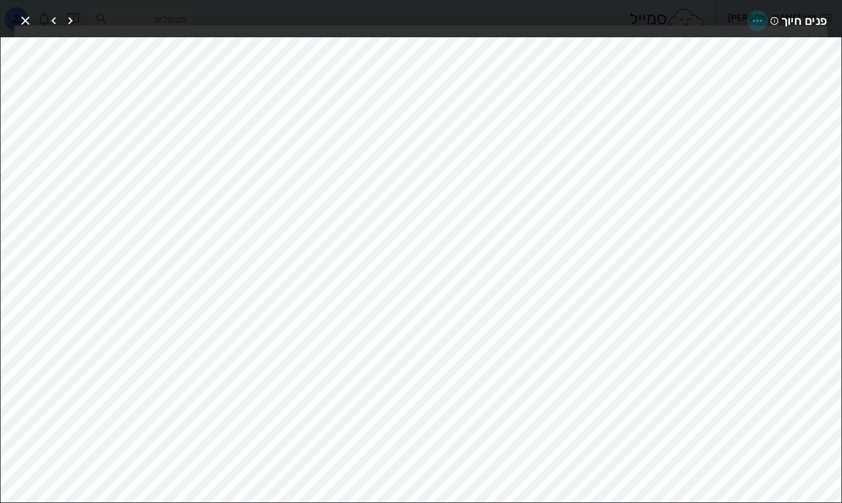
click at [604, 17] on icon "button" at bounding box center [758, 21] width 14 height 14
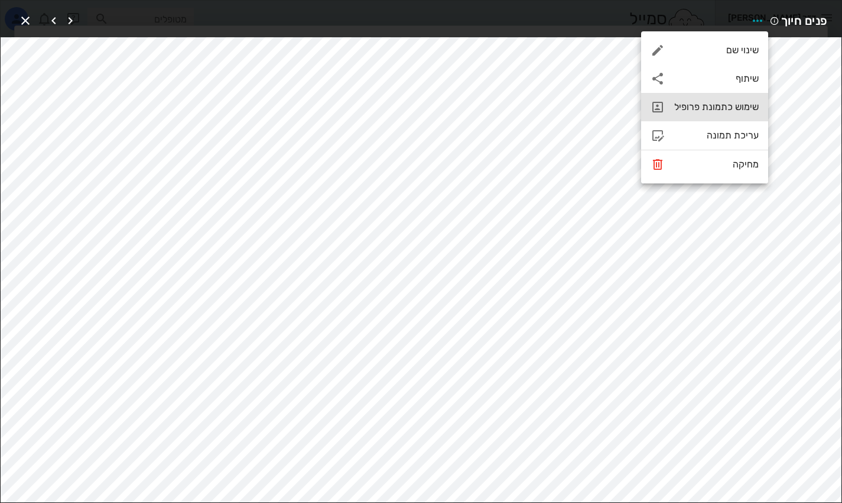
click at [604, 105] on div "שימוש כתמונת פרופיל" at bounding box center [717, 106] width 85 height 11
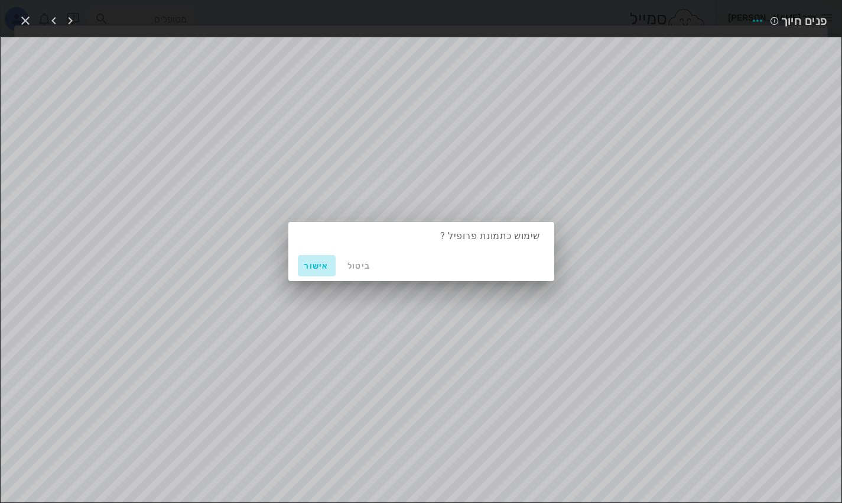
click at [316, 270] on span "אישור" at bounding box center [317, 266] width 28 height 10
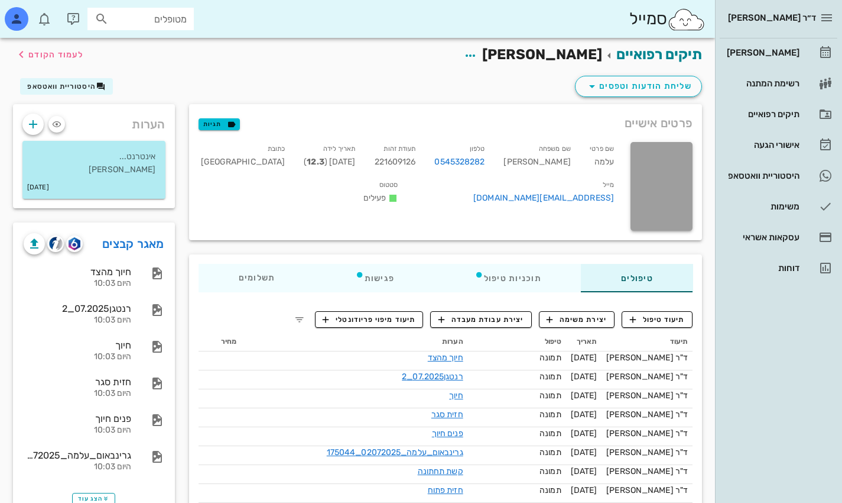
scroll to position [0, 0]
